Goal: Task Accomplishment & Management: Manage account settings

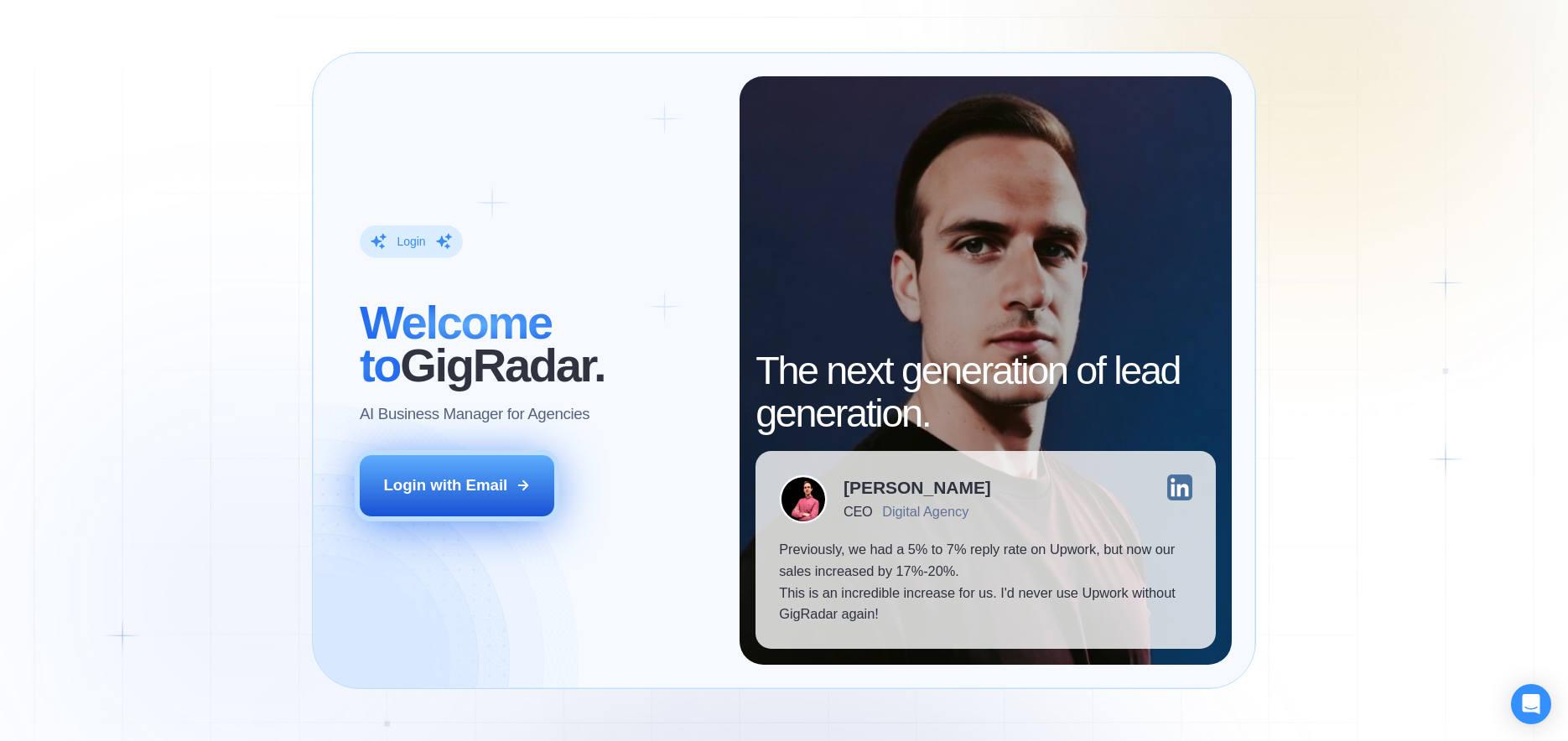
click at [501, 473] on button "Login with Email" at bounding box center [456, 486] width 193 height 61
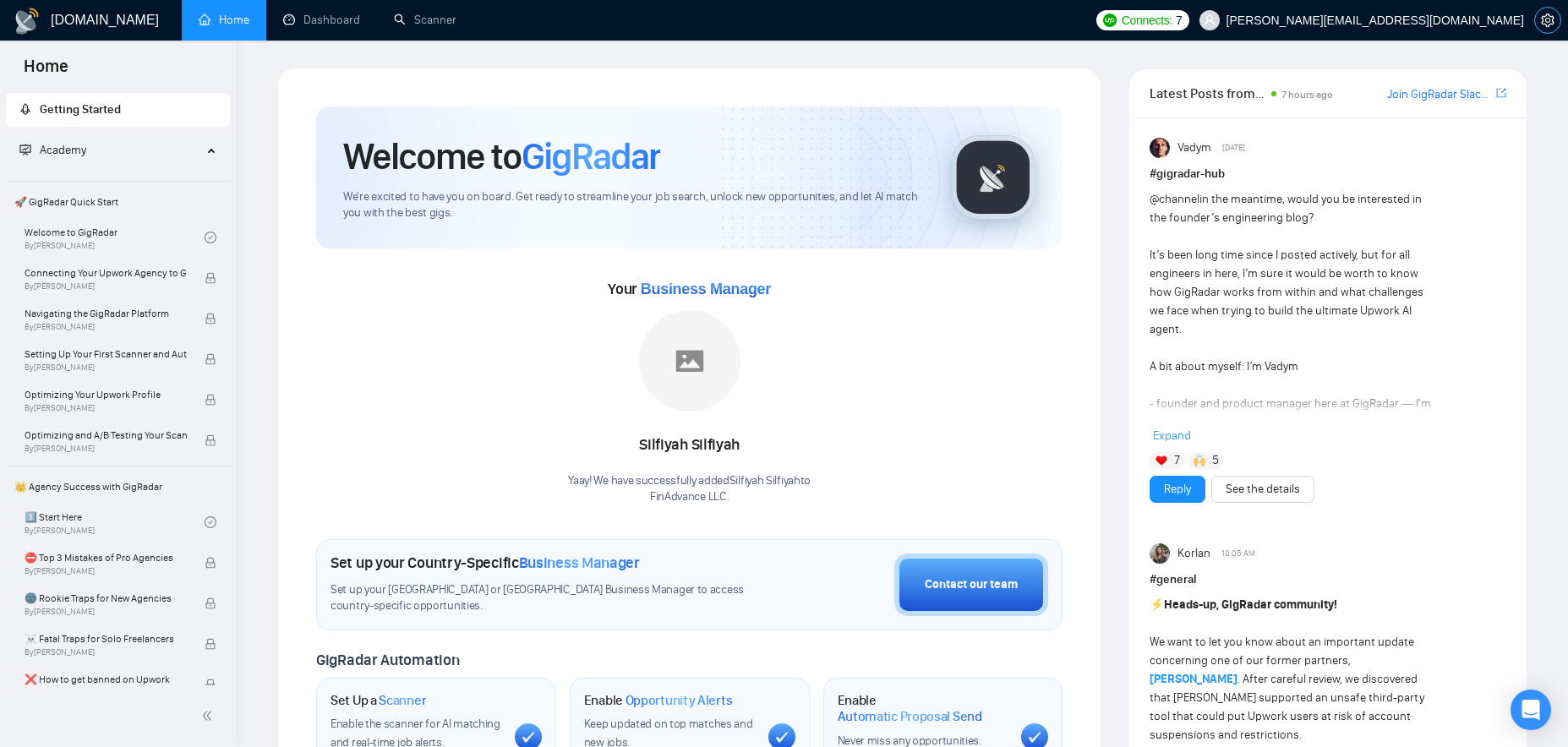
click at [1553, 21] on icon "setting" at bounding box center [1548, 20] width 13 height 14
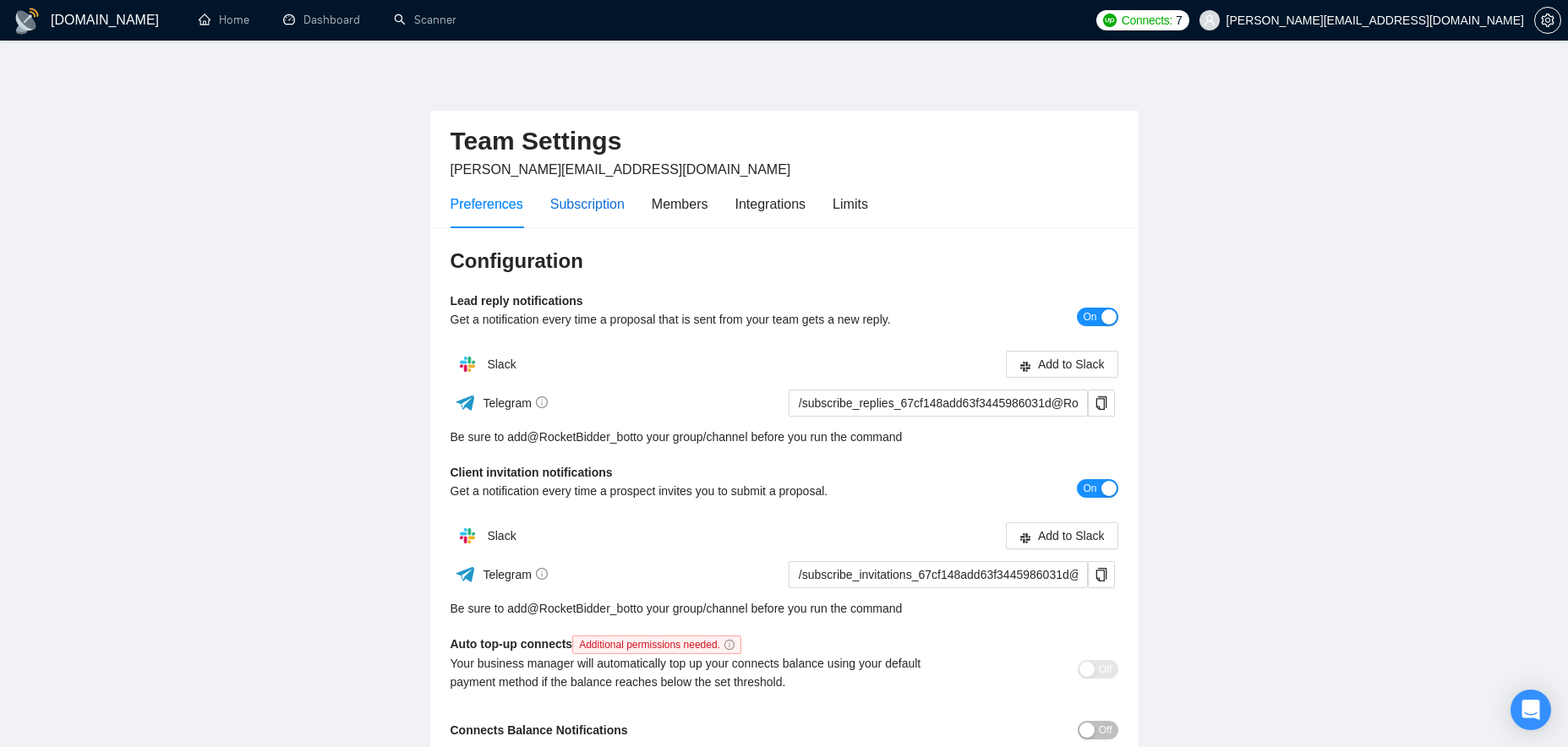
click at [589, 211] on div "Subscription" at bounding box center [587, 203] width 74 height 21
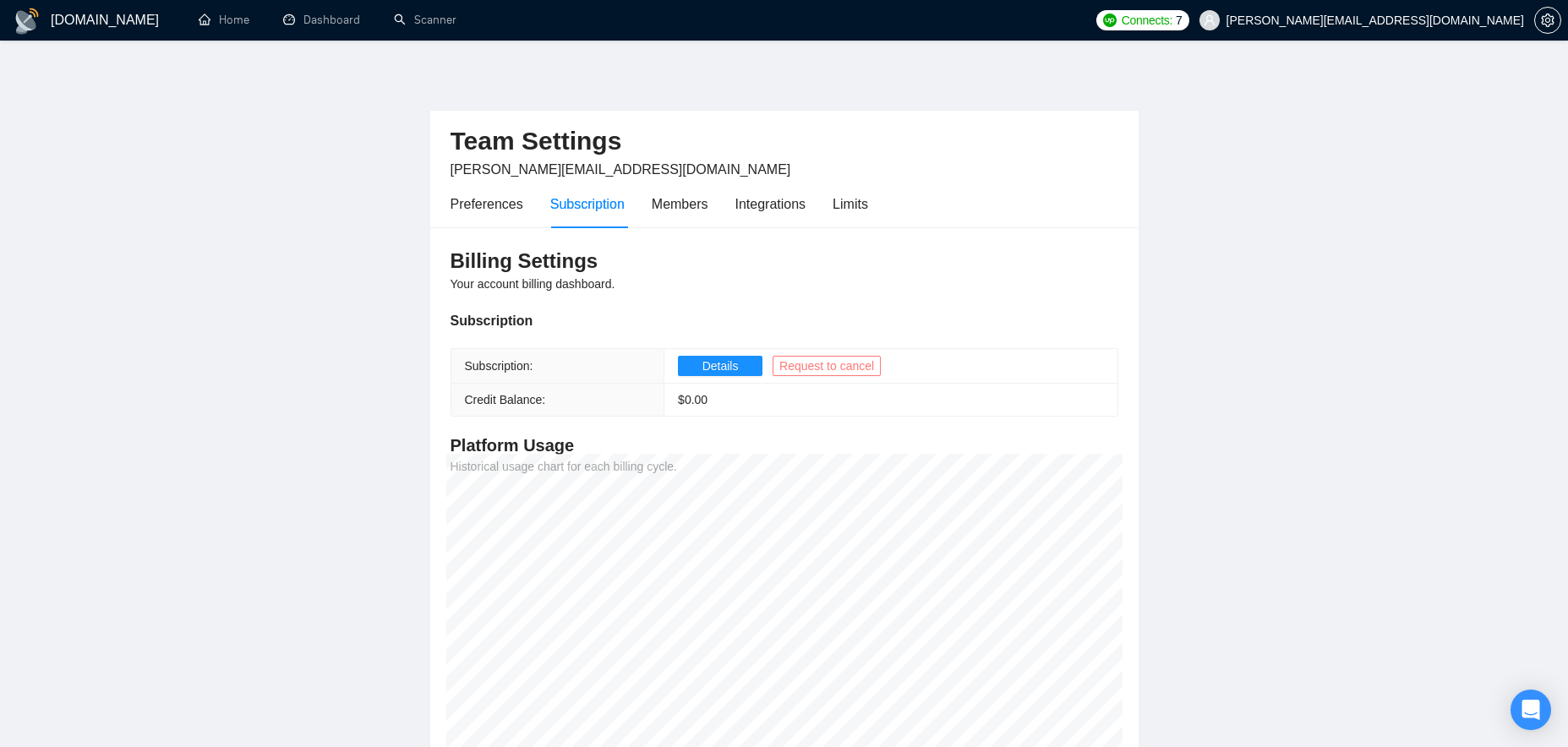
click at [857, 371] on span "Request to cancel" at bounding box center [827, 366] width 95 height 19
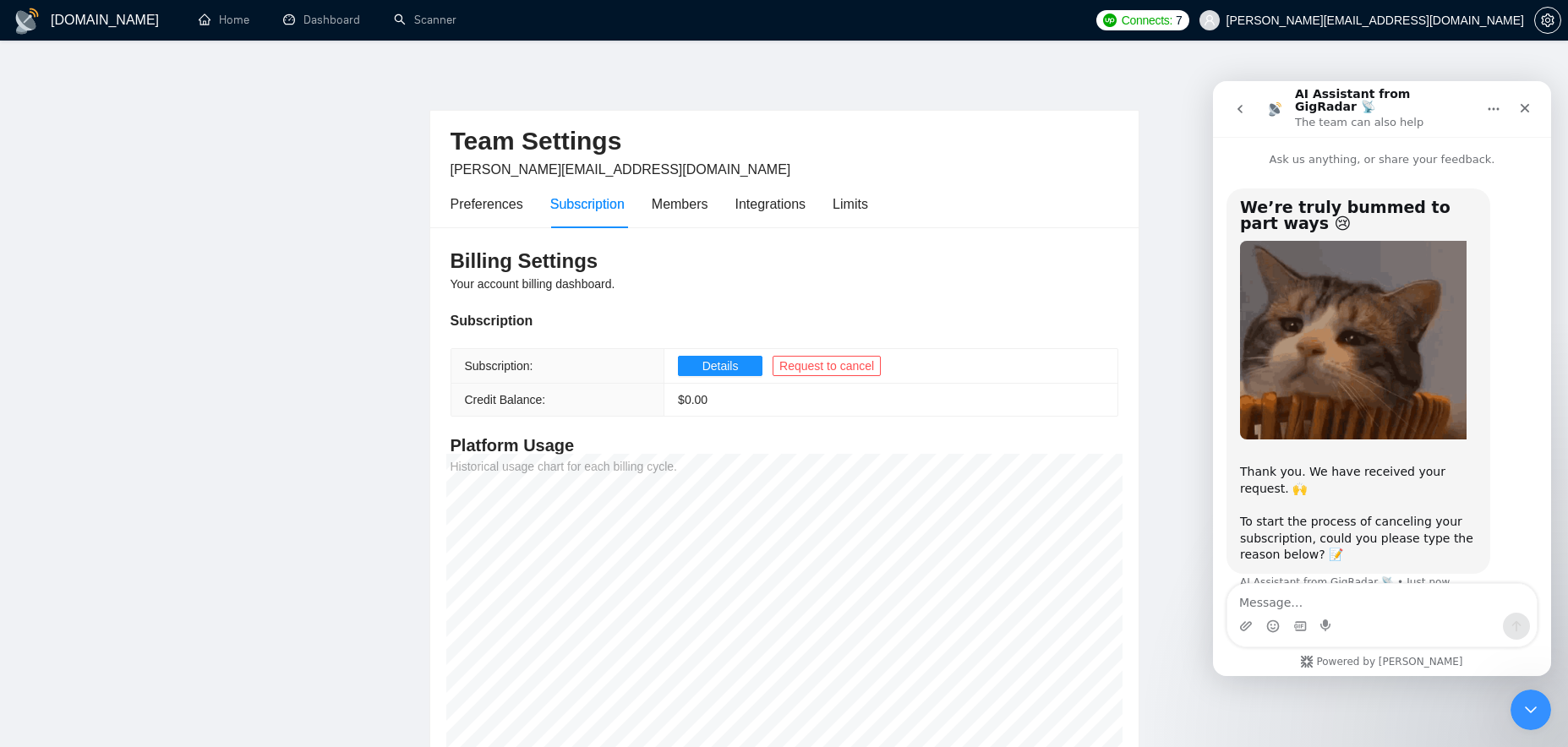
scroll to position [15, 0]
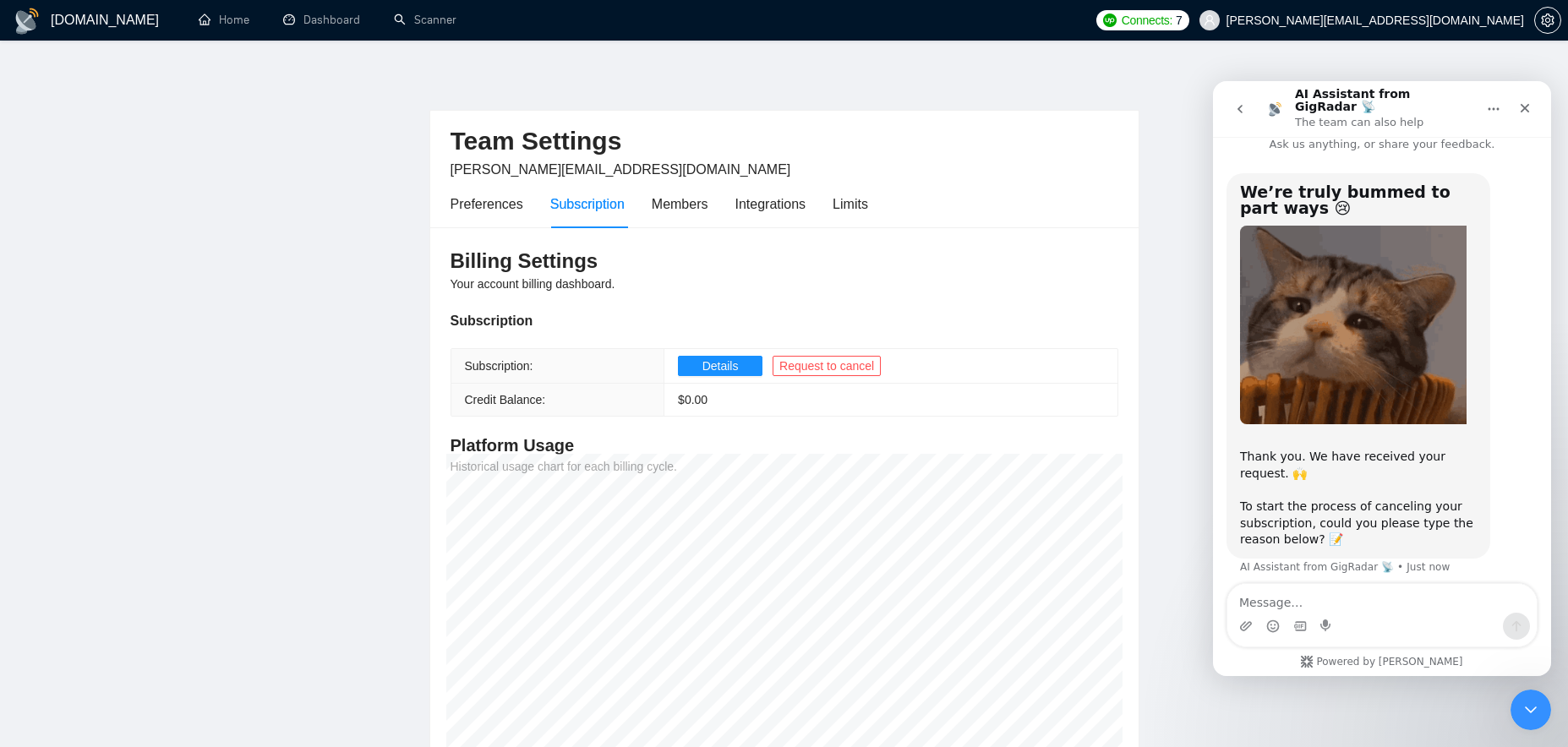
click at [1301, 602] on textarea "Message…" at bounding box center [1381, 598] width 309 height 29
type textarea "T"
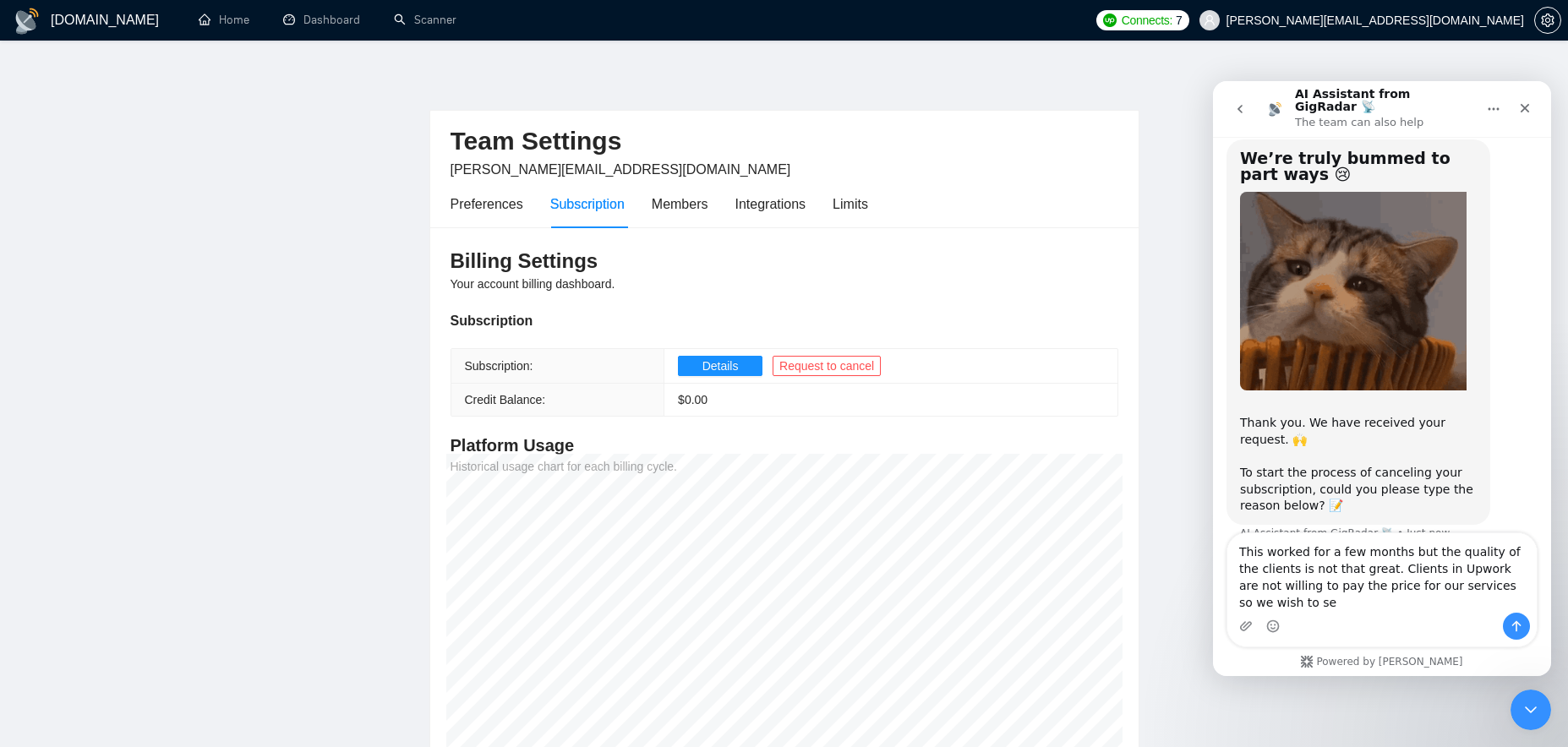
scroll to position [66, 0]
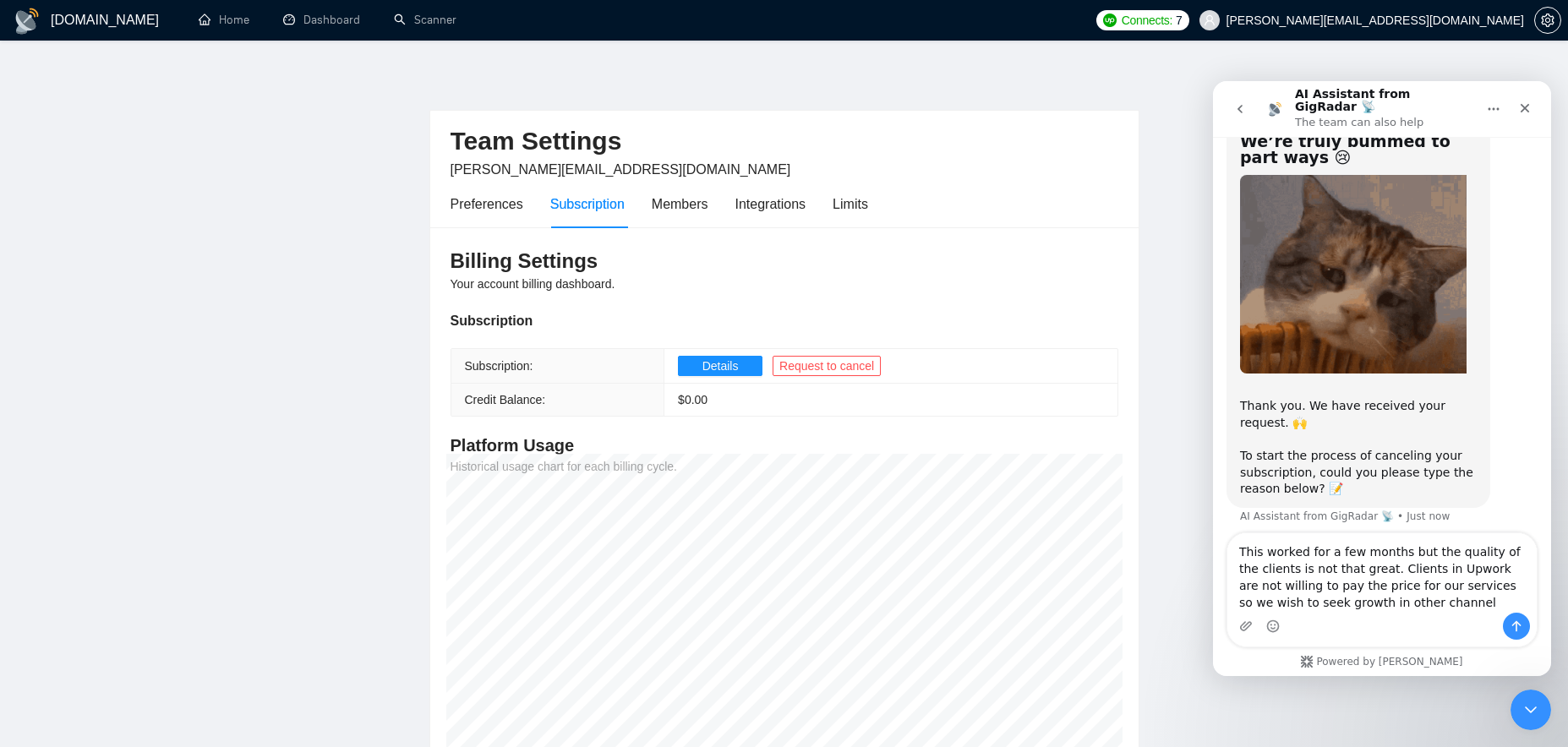
type textarea "This worked for a few months but the quality of the clients is not that great. …"
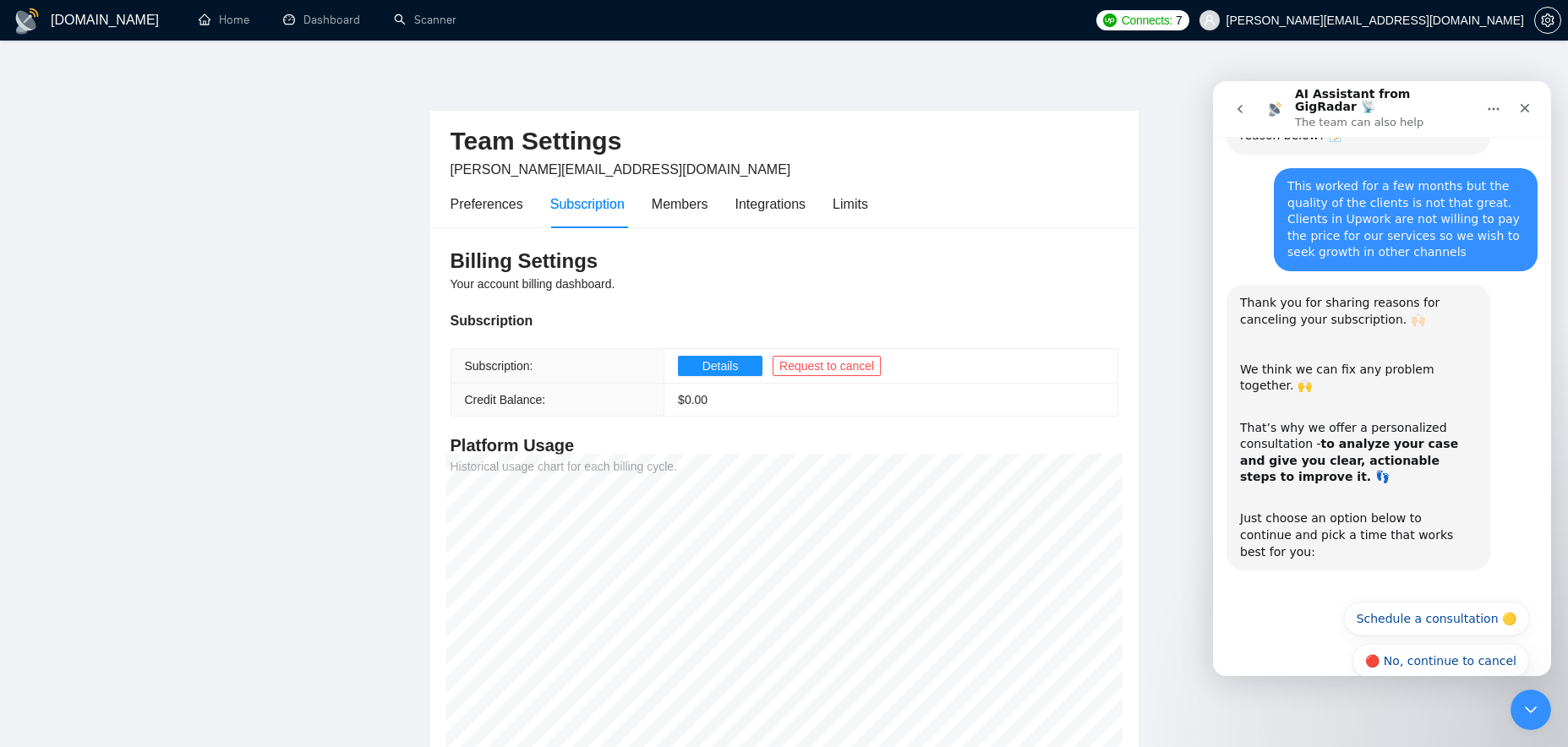
scroll to position [422, 0]
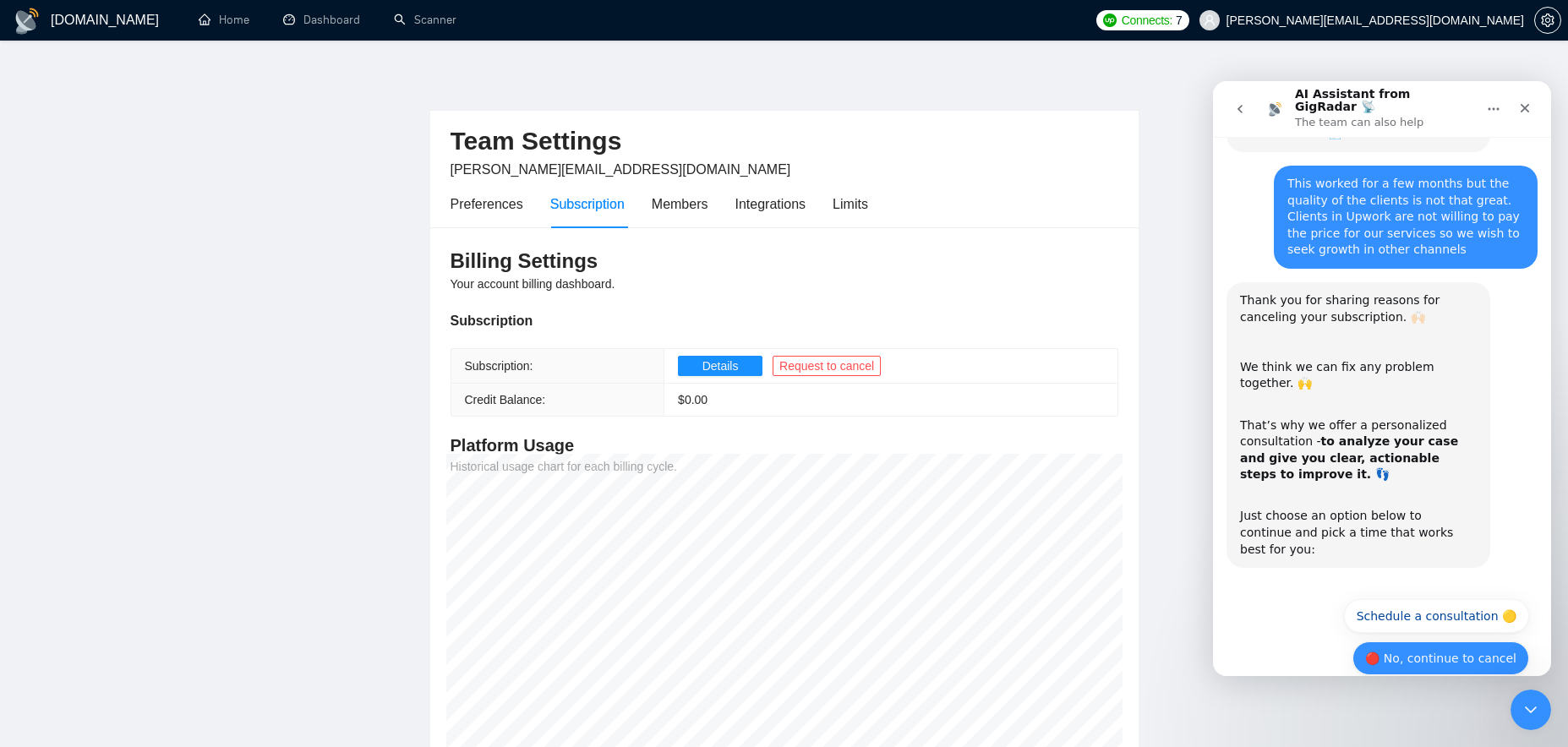
click at [1457, 642] on button "🔴 No, continue to cancel" at bounding box center [1441, 659] width 176 height 33
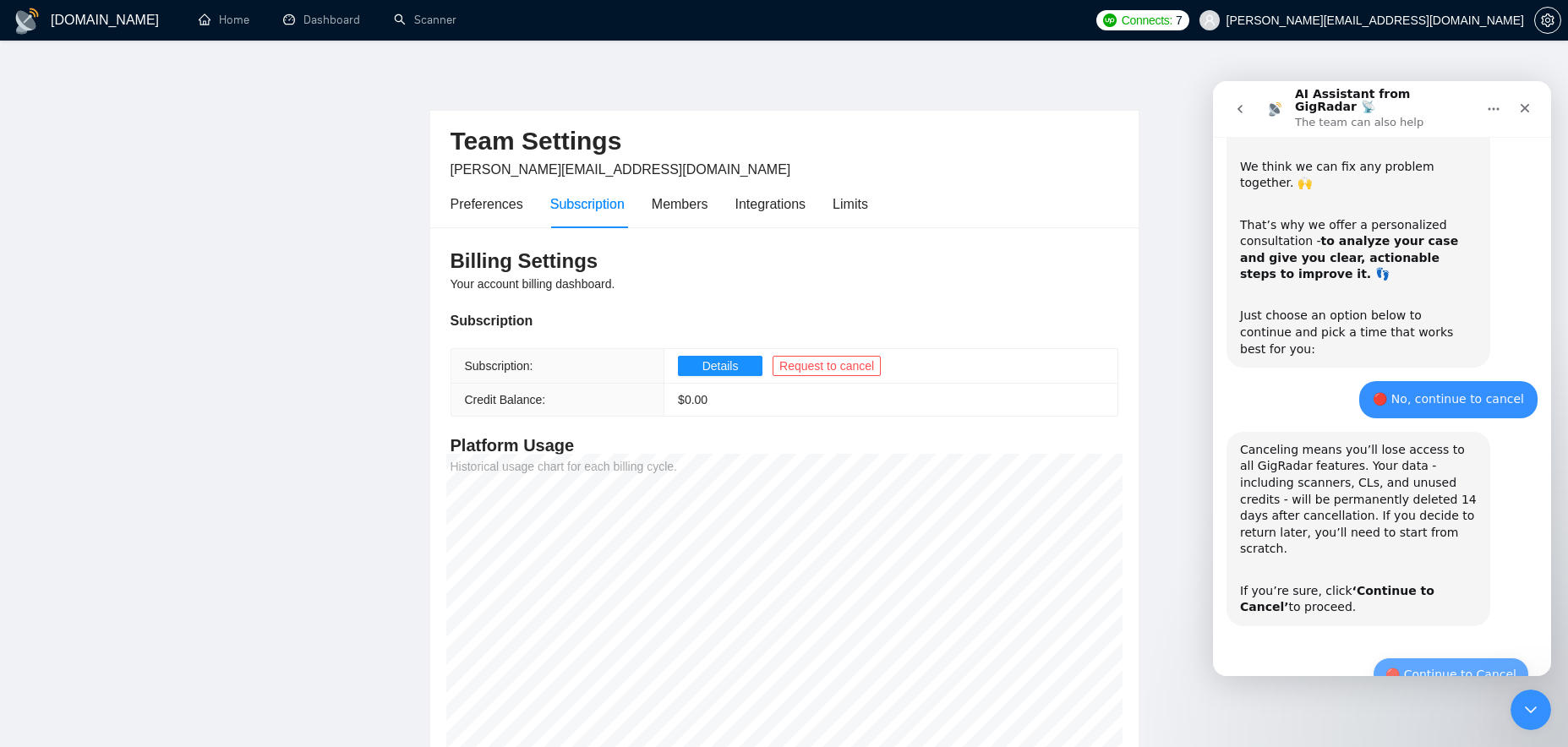
scroll to position [623, 0]
click at [1434, 657] on button "🔴 Continue to Cancel" at bounding box center [1451, 674] width 156 height 33
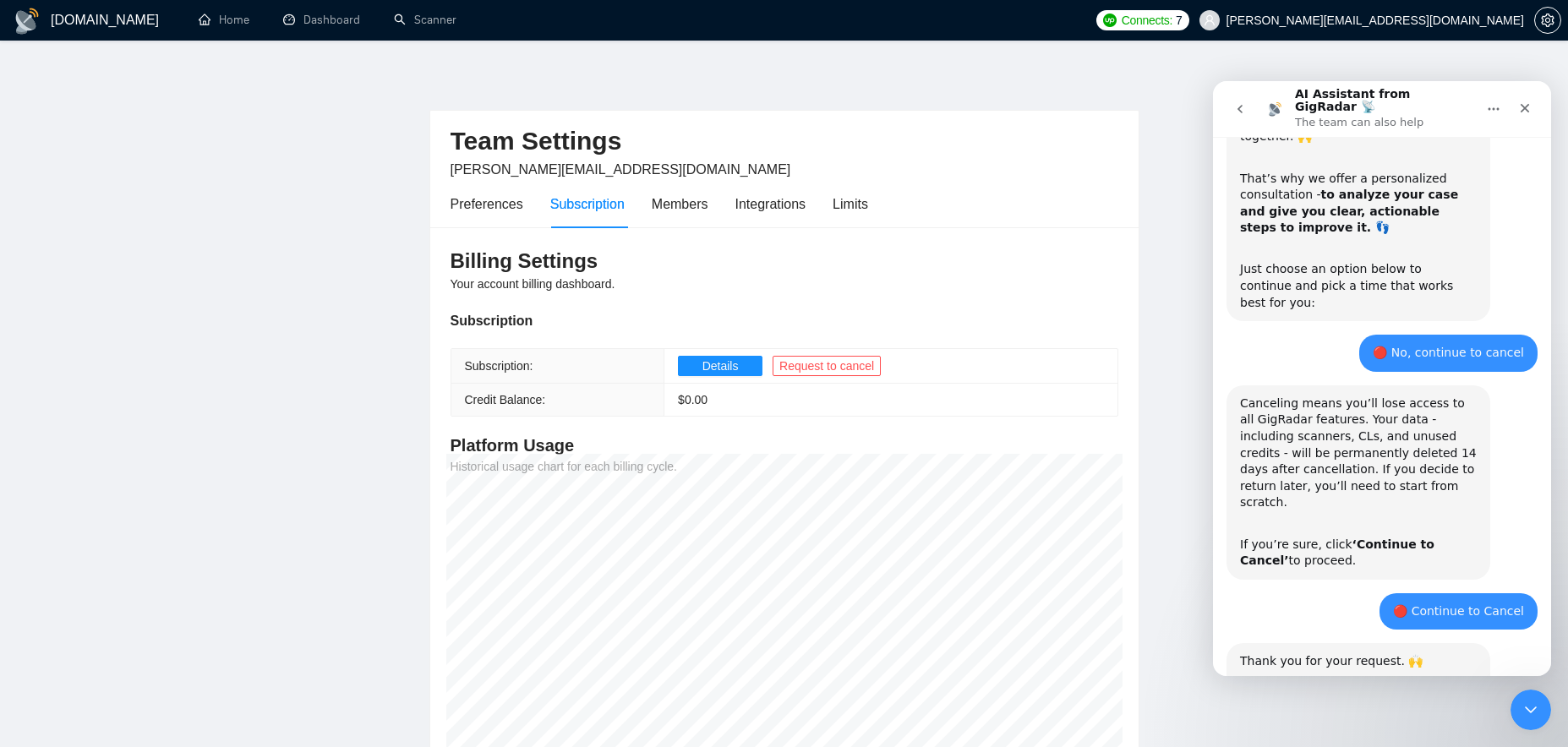
scroll to position [747, 0]
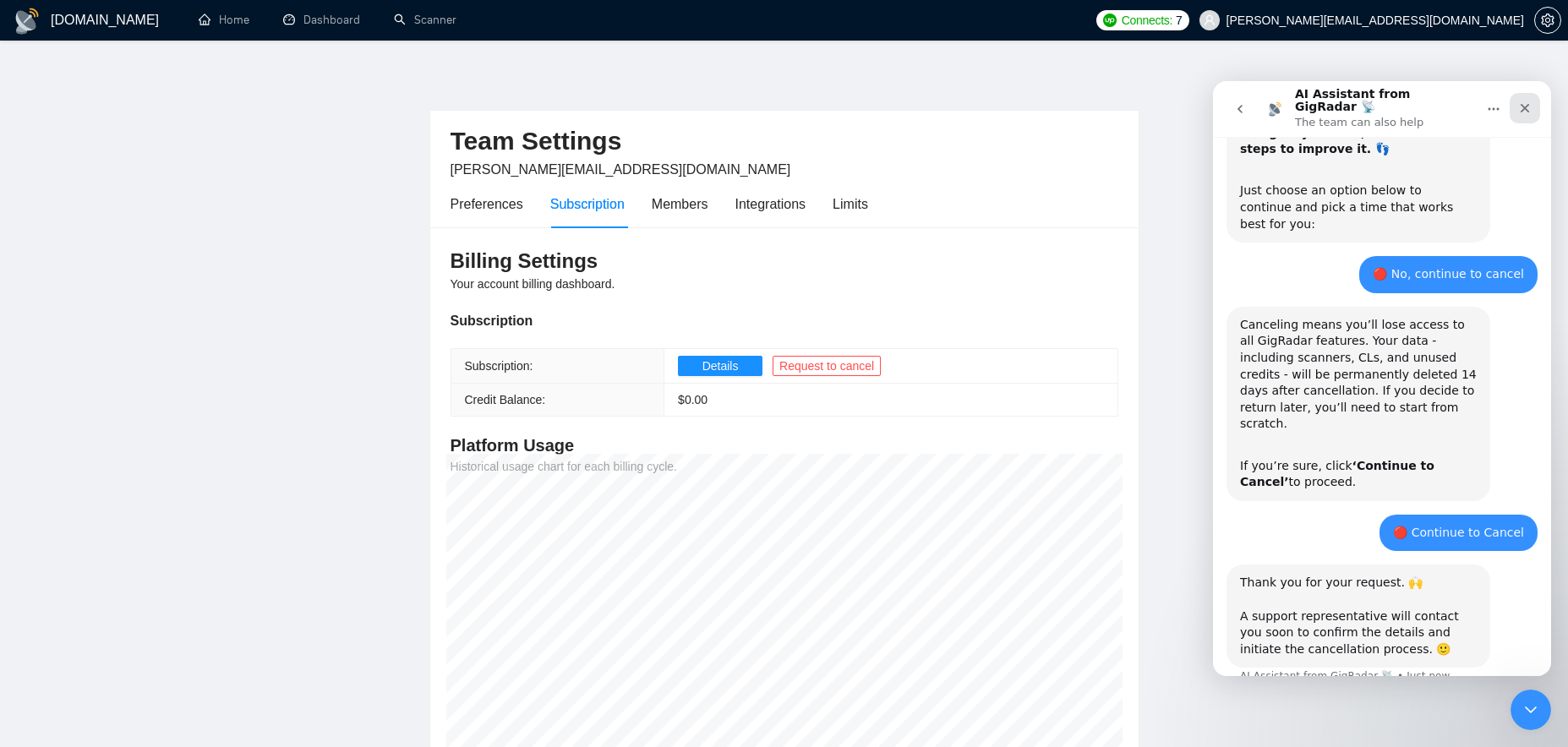
click at [1531, 101] on icon "Close" at bounding box center [1524, 108] width 14 height 14
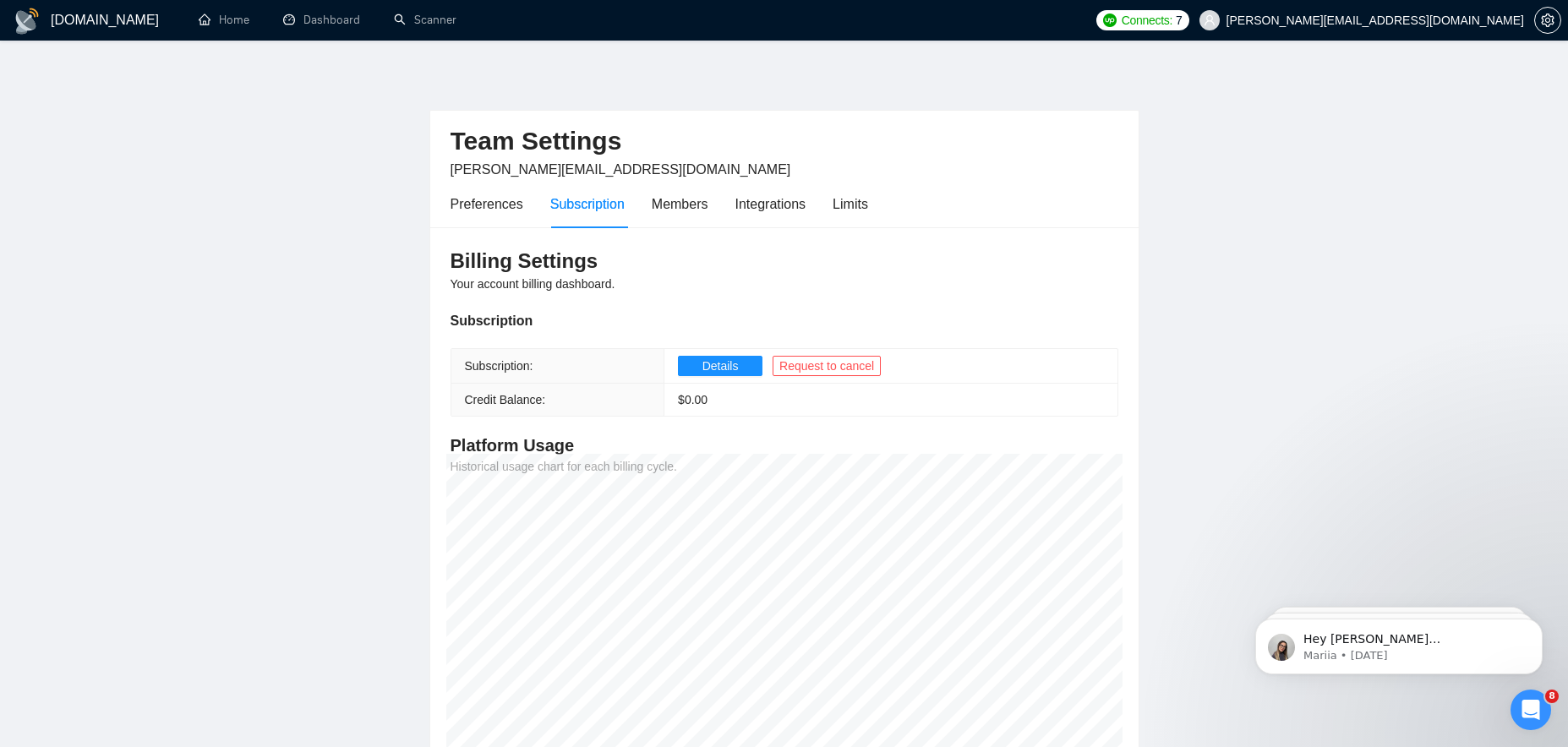
scroll to position [0, 0]
